Goal: Task Accomplishment & Management: Manage account settings

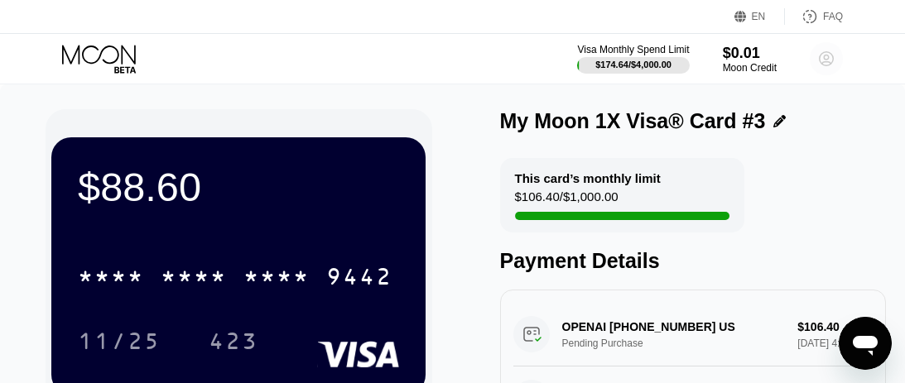
click at [826, 62] on circle at bounding box center [826, 58] width 33 height 33
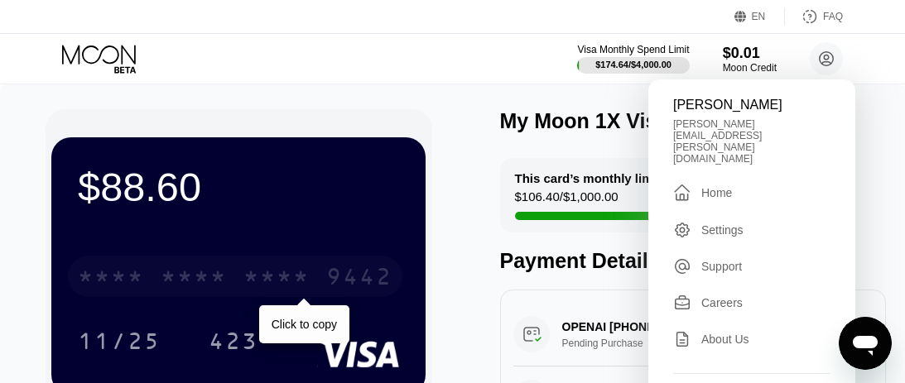
click at [330, 280] on div "9442" at bounding box center [359, 279] width 66 height 26
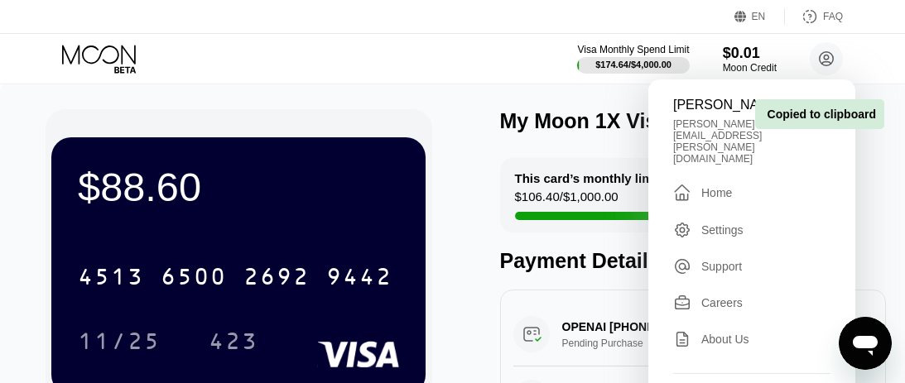
click at [407, 87] on div "$88.60 4513 6500 2692 9442 11/25 423 Support Token: b78a813ae2 Tags Add Tag Mar…" at bounding box center [452, 352] width 905 height 537
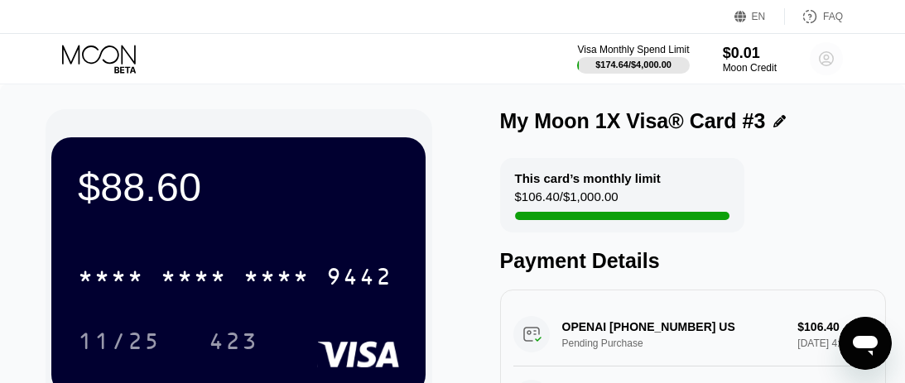
click at [816, 63] on circle at bounding box center [826, 58] width 33 height 33
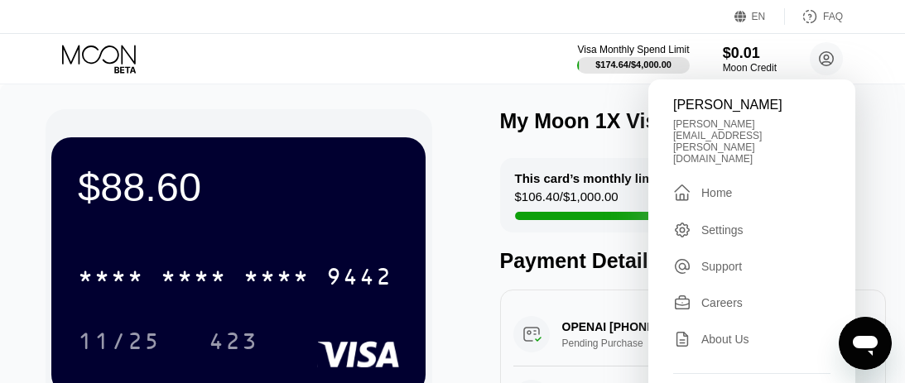
click at [701, 224] on div "Settings" at bounding box center [722, 230] width 42 height 13
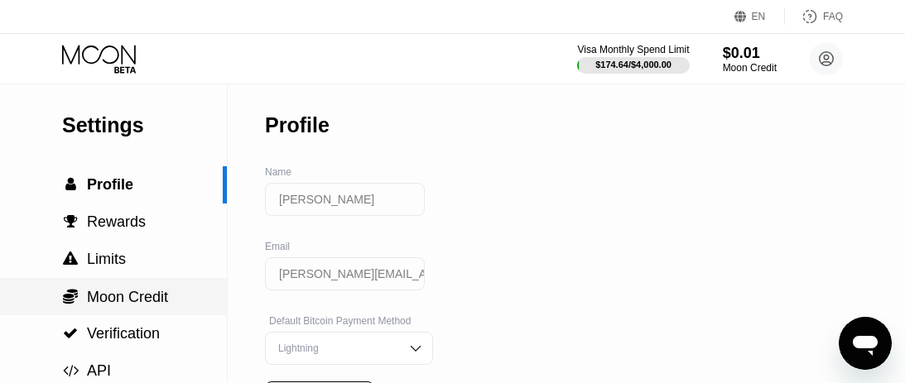
click at [139, 306] on div " Moon Credit" at bounding box center [113, 296] width 227 height 37
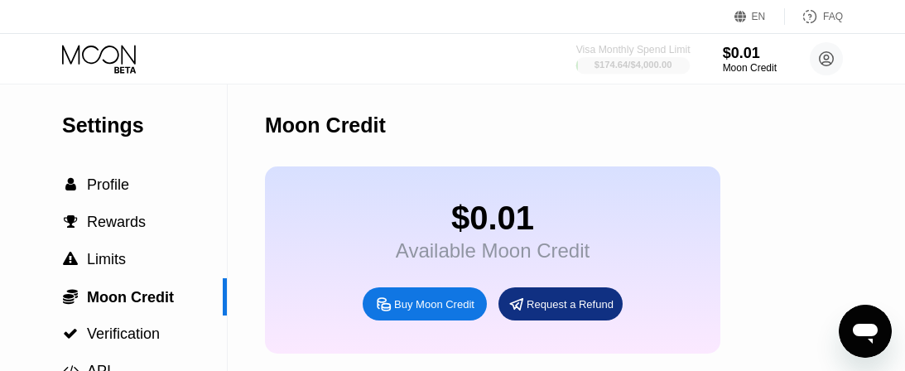
click at [638, 70] on div "$174.64 / $4,000.00" at bounding box center [634, 65] width 78 height 10
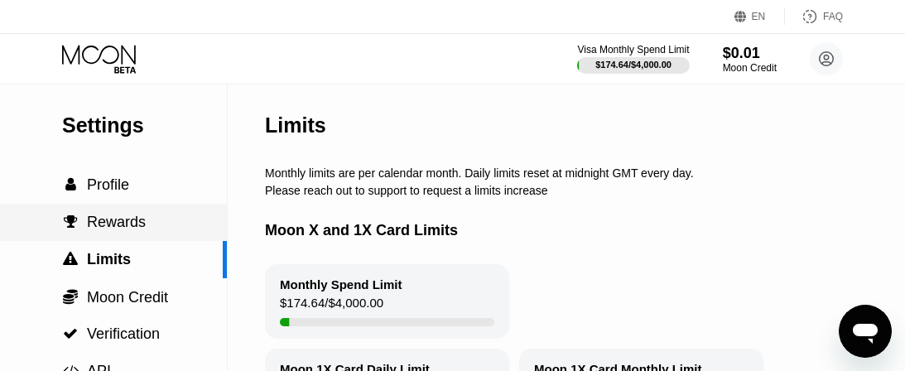
click at [183, 214] on div " Rewards" at bounding box center [113, 222] width 227 height 17
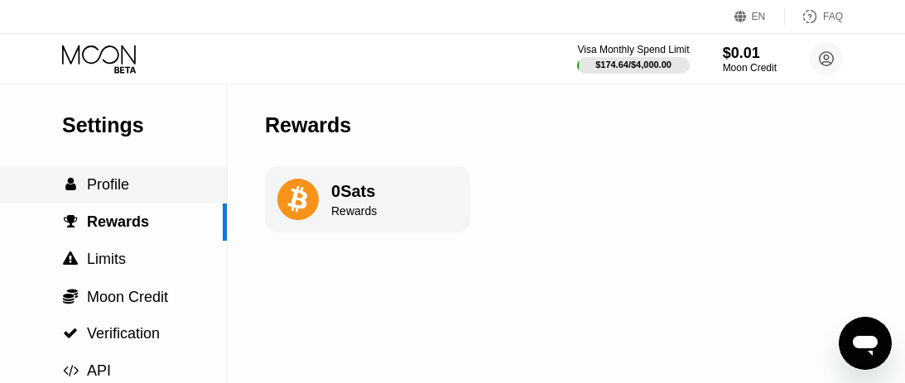
click at [135, 191] on div " Profile" at bounding box center [113, 184] width 227 height 17
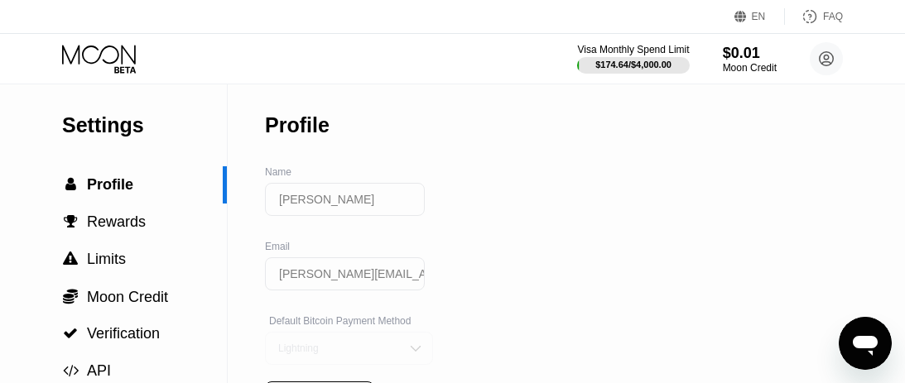
click at [315, 345] on div "Lightning" at bounding box center [336, 349] width 125 height 12
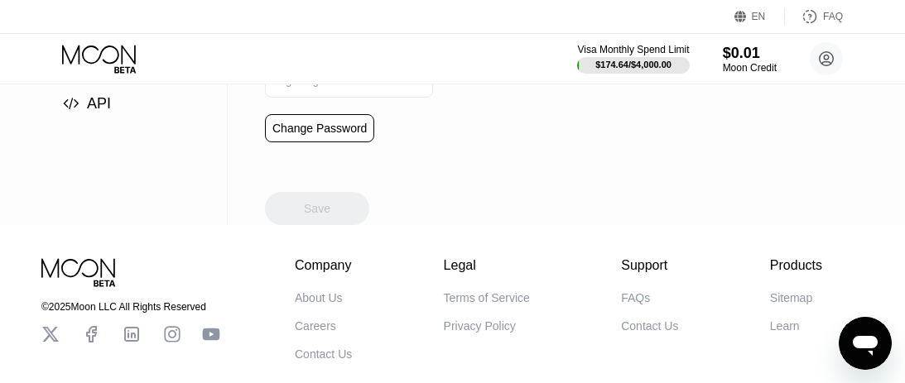
scroll to position [180, 0]
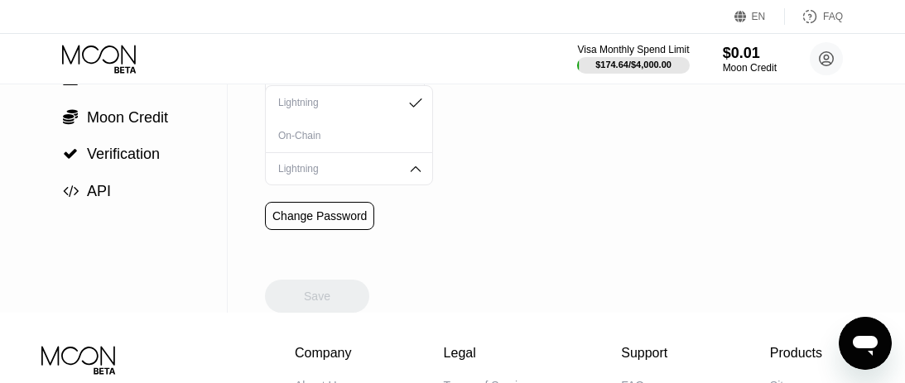
click at [358, 140] on div "On-Chain" at bounding box center [349, 136] width 150 height 12
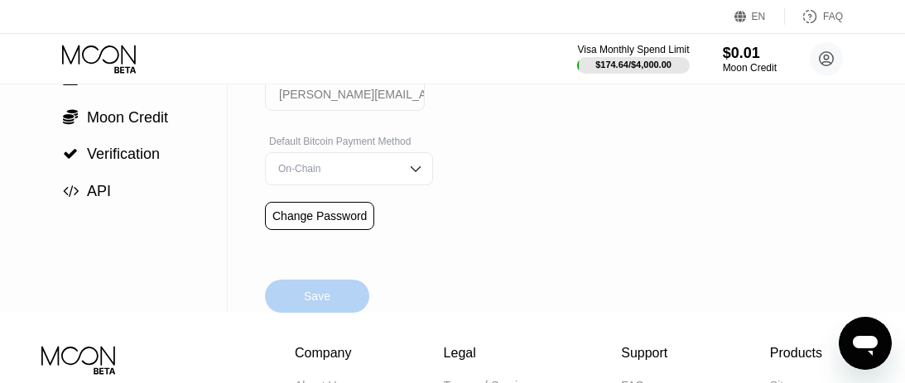
click at [320, 304] on div "Save" at bounding box center [317, 296] width 26 height 15
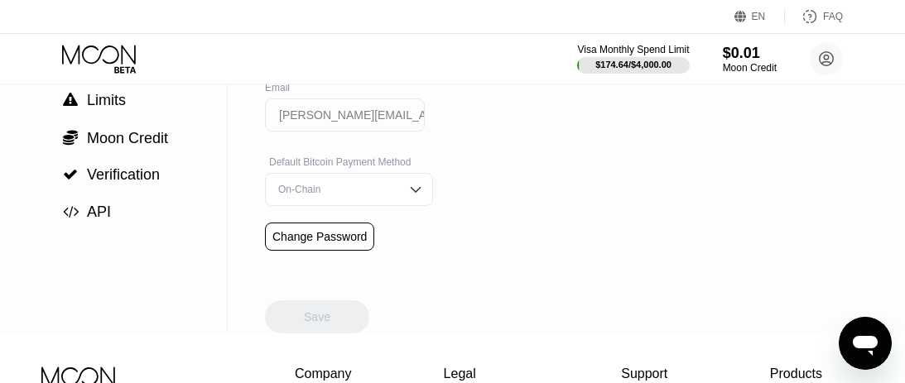
scroll to position [0, 0]
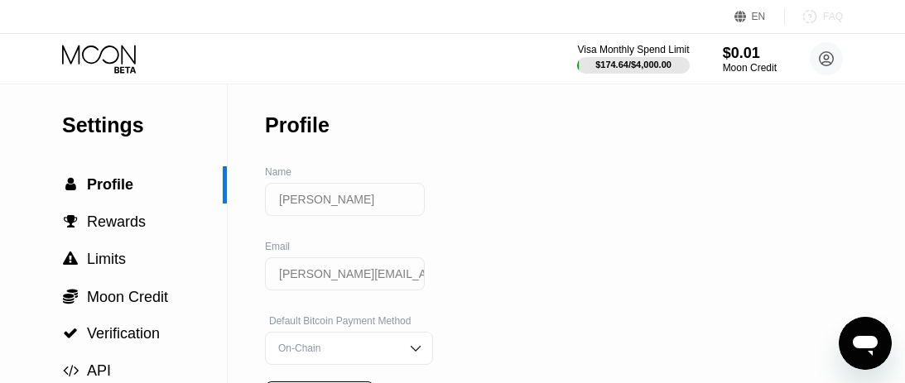
click at [816, 17] on icon at bounding box center [810, 17] width 12 height 12
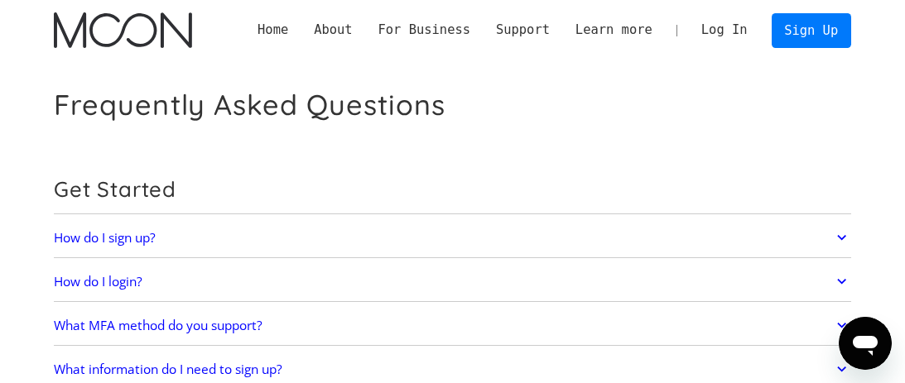
click at [726, 24] on link "Log In" at bounding box center [724, 30] width 72 height 33
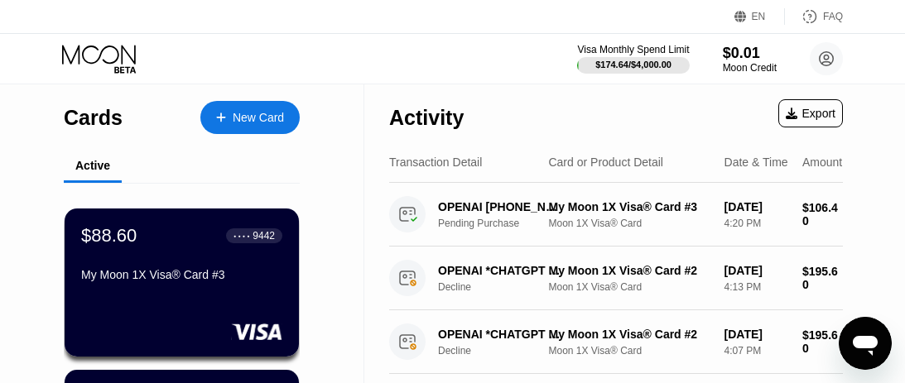
click at [80, 124] on div "Cards" at bounding box center [93, 118] width 59 height 24
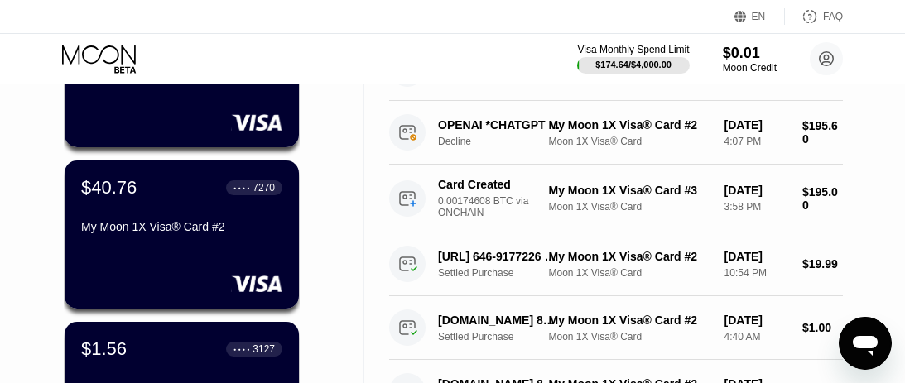
scroll to position [262, 0]
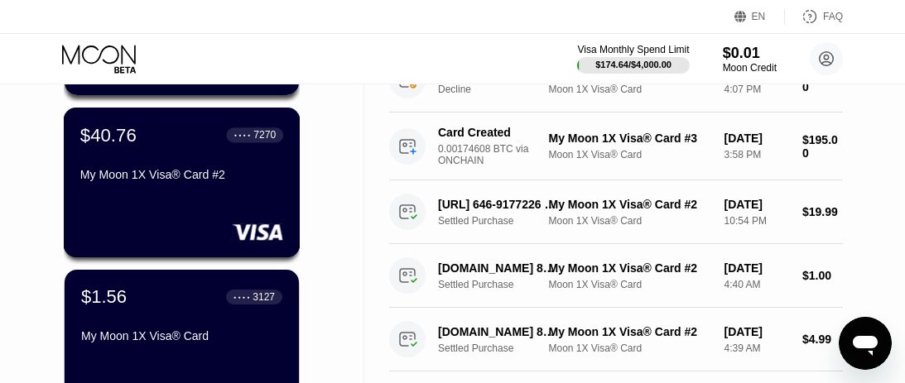
click at [99, 171] on div "My Moon 1X Visa® Card #2" at bounding box center [181, 174] width 203 height 13
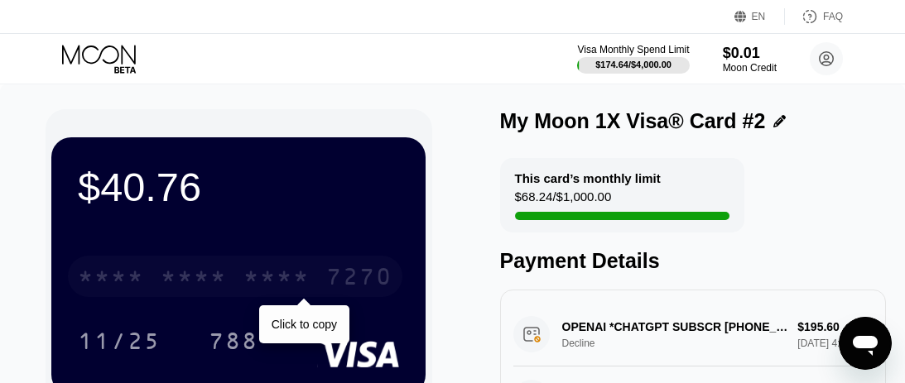
click at [331, 275] on div "7270" at bounding box center [359, 279] width 66 height 26
